Goal: Find specific page/section: Find specific page/section

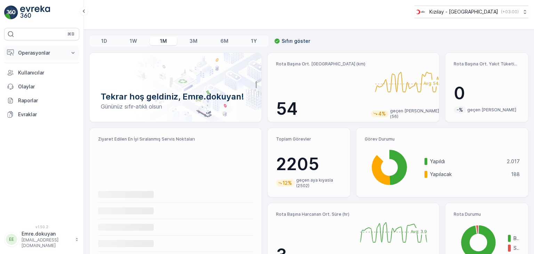
click at [29, 52] on p "Operasyonlar" at bounding box center [41, 52] width 47 height 7
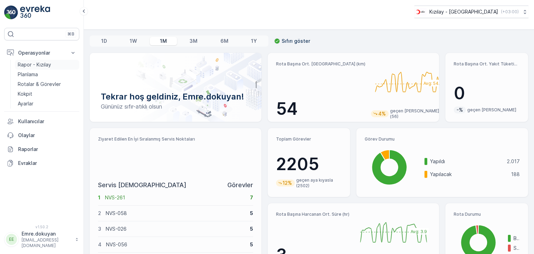
click at [36, 66] on p "Rapor - Kızılay" at bounding box center [34, 64] width 33 height 7
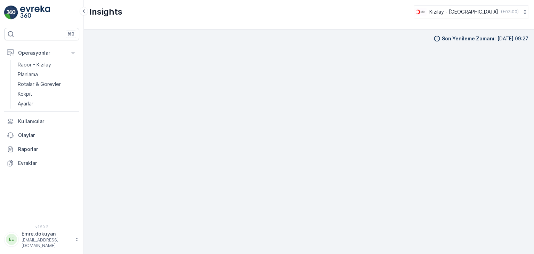
scroll to position [6, 0]
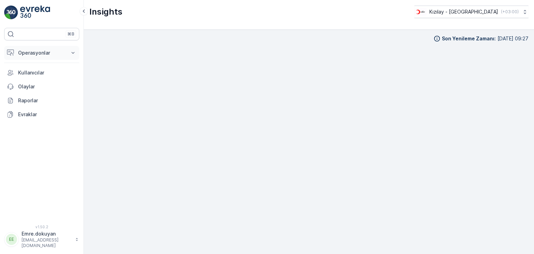
click at [33, 52] on p "Operasyonlar" at bounding box center [41, 52] width 47 height 7
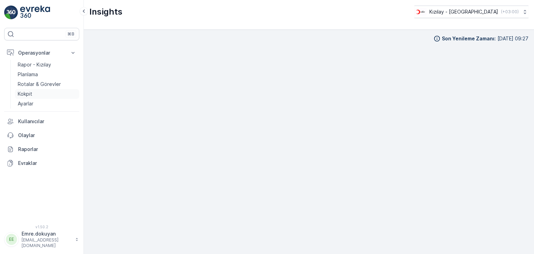
click at [33, 93] on link "Kokpit" at bounding box center [47, 94] width 64 height 10
